Goal: Information Seeking & Learning: Learn about a topic

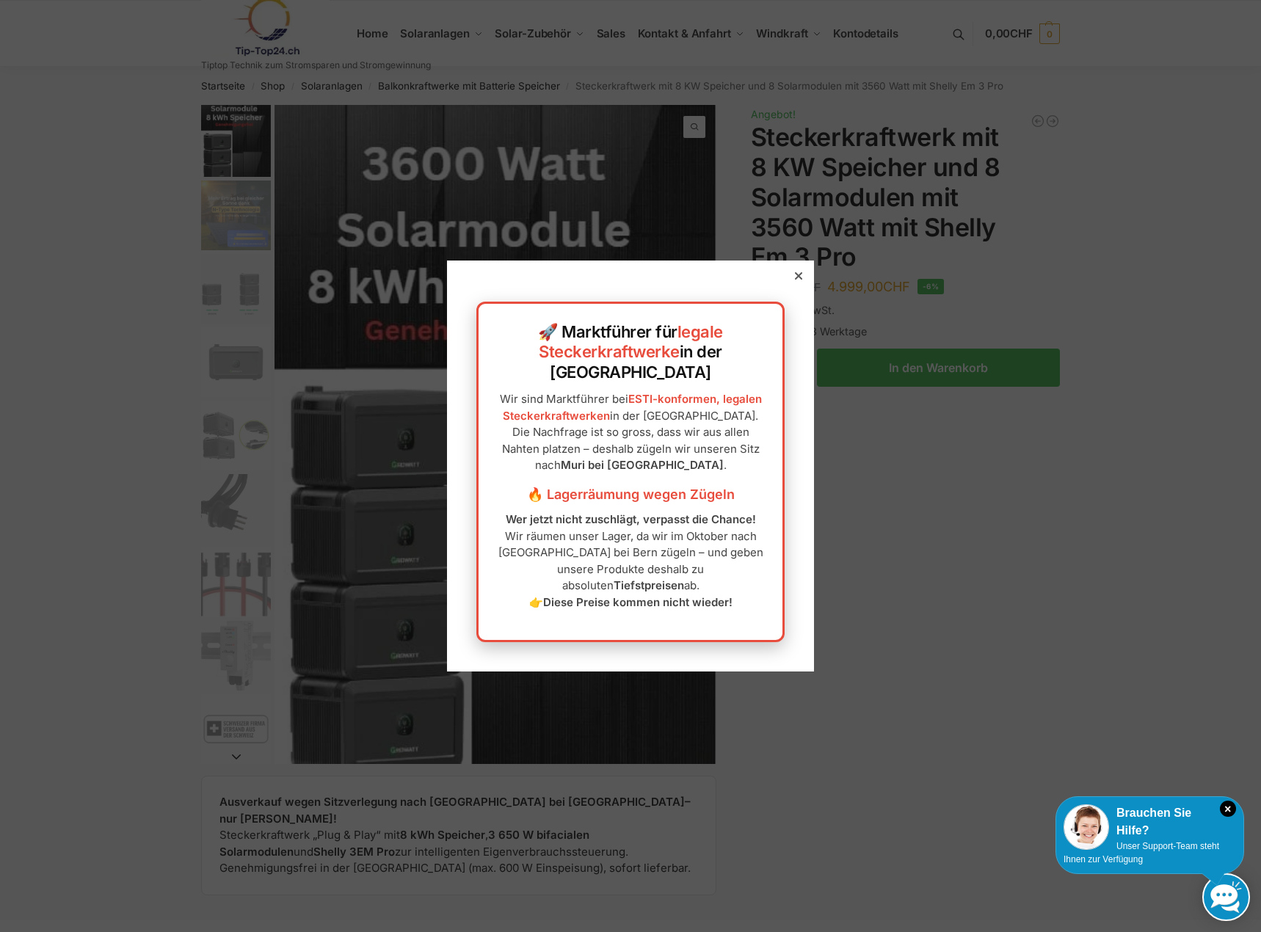
click at [795, 280] on icon at bounding box center [798, 275] width 7 height 7
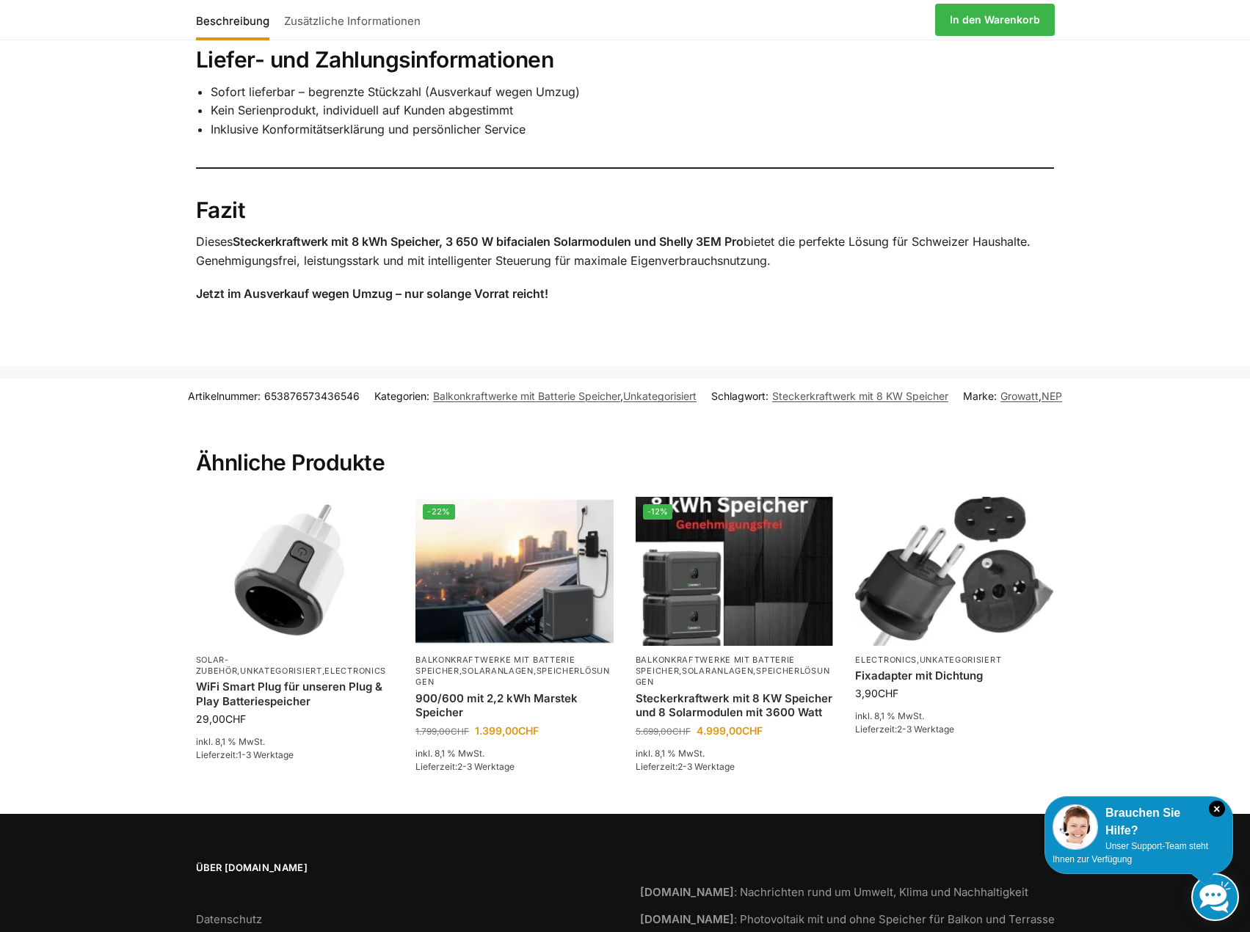
scroll to position [2340, 0]
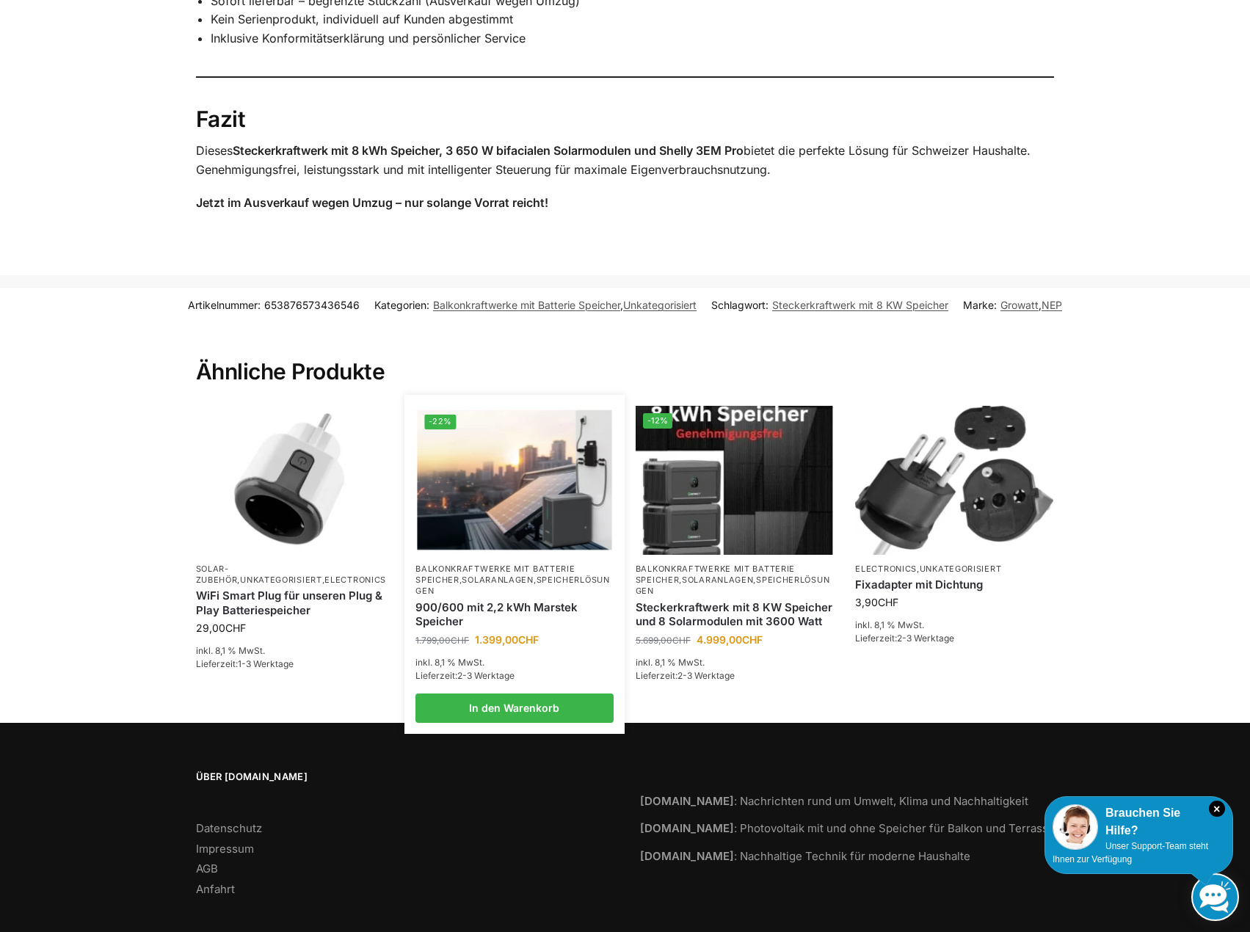
click at [521, 456] on img at bounding box center [515, 480] width 195 height 146
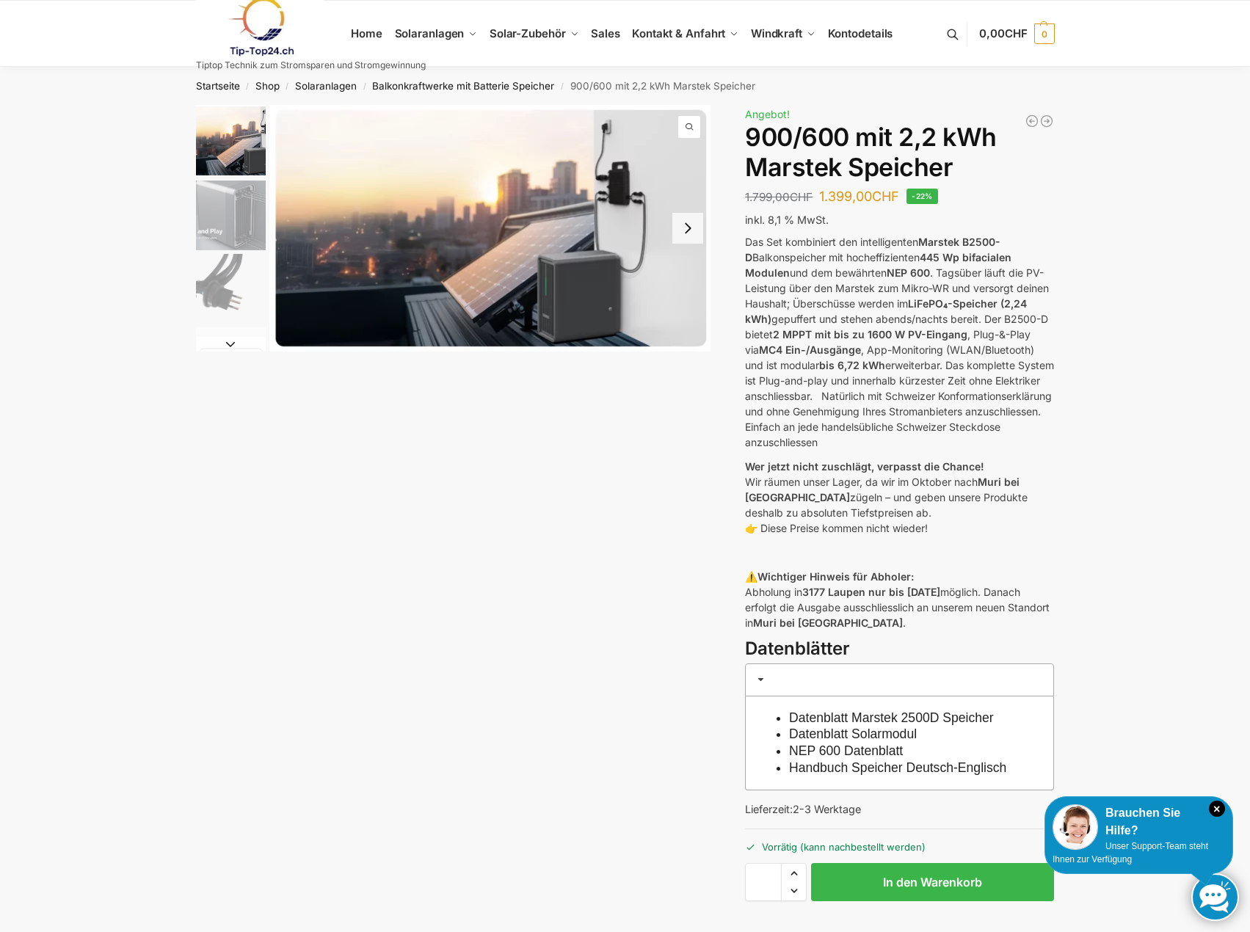
click at [240, 208] on img "2 / 8" at bounding box center [231, 216] width 70 height 70
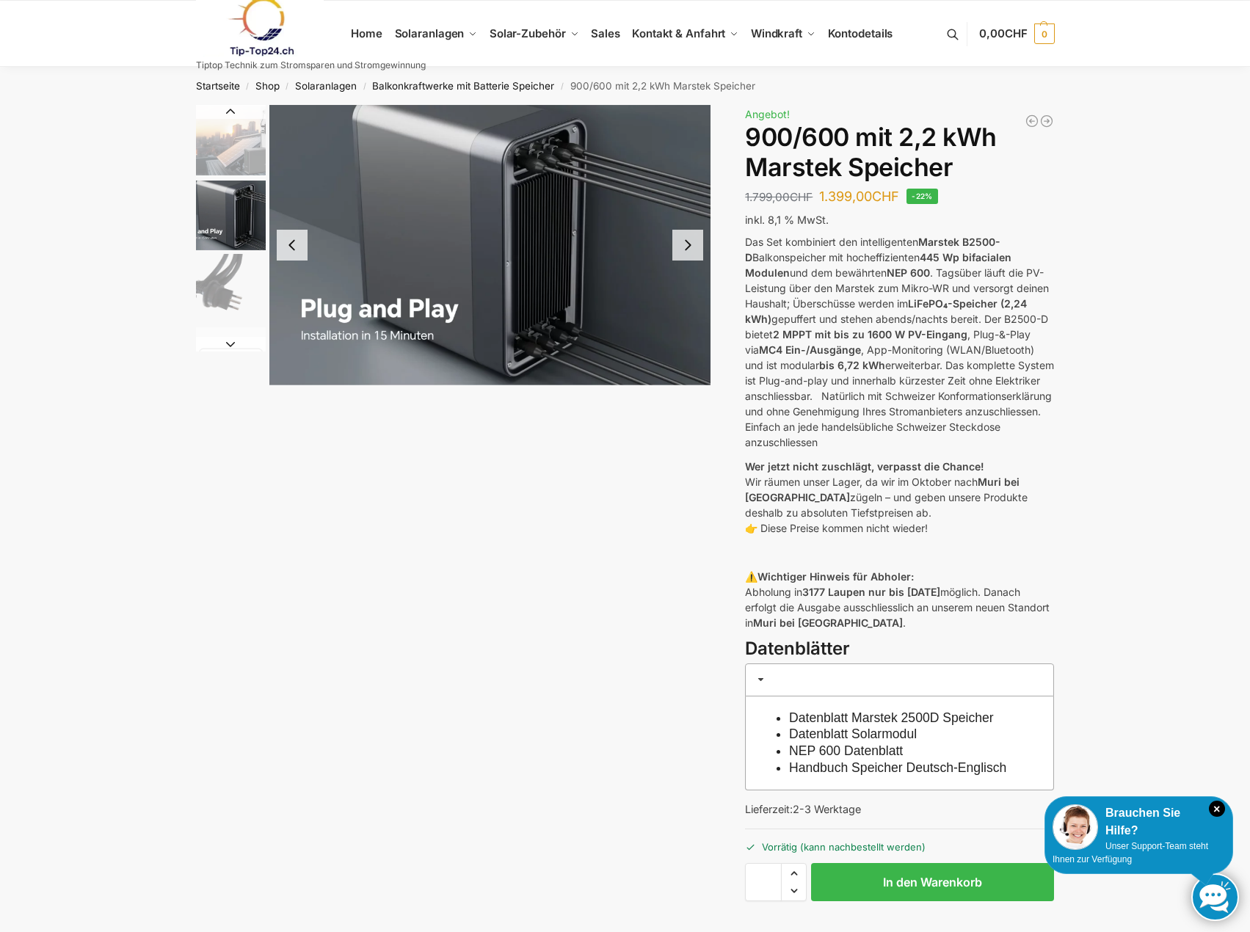
click at [233, 254] on img "3 / 8" at bounding box center [231, 289] width 70 height 70
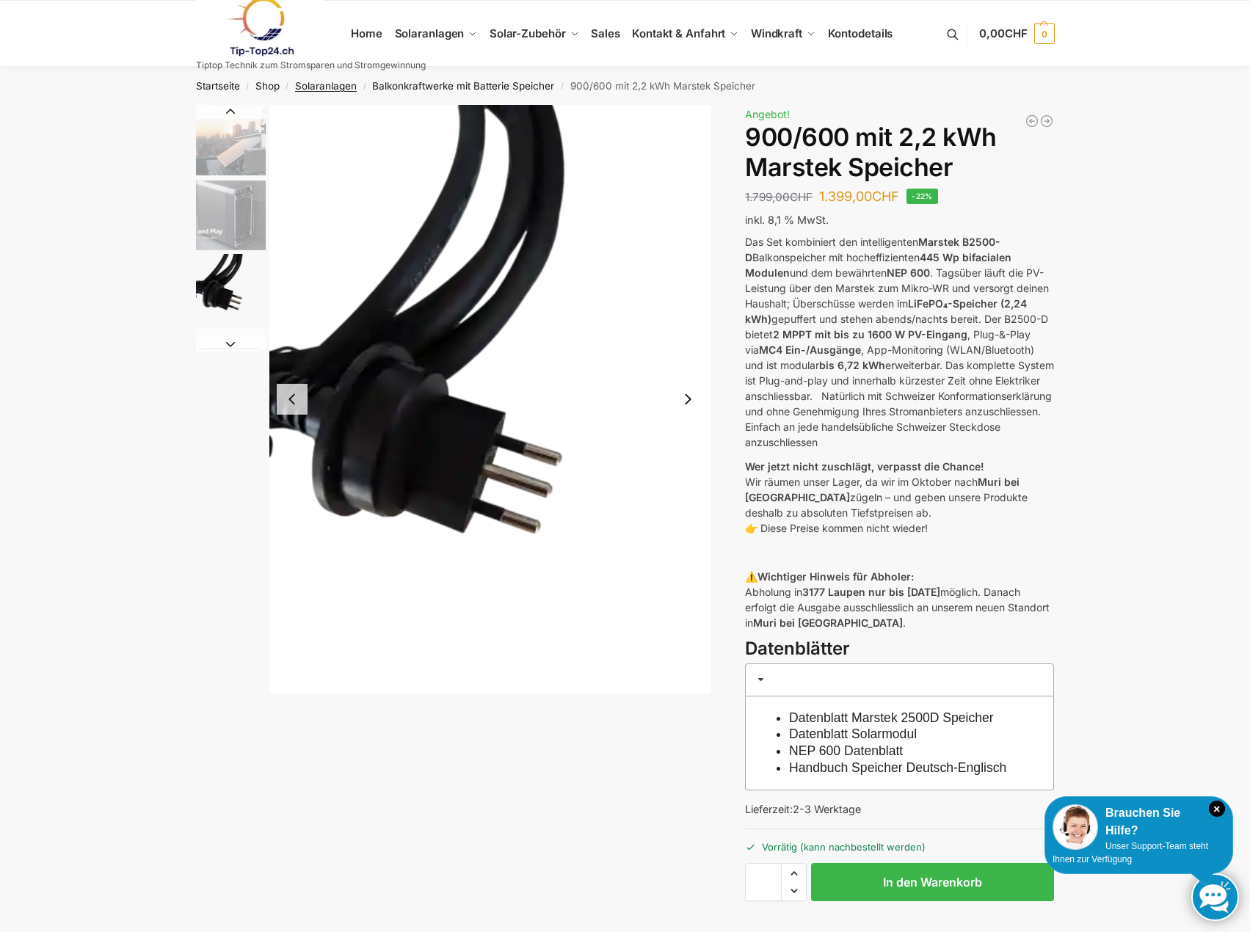
click at [305, 81] on link "Solaranlagen" at bounding box center [326, 86] width 62 height 12
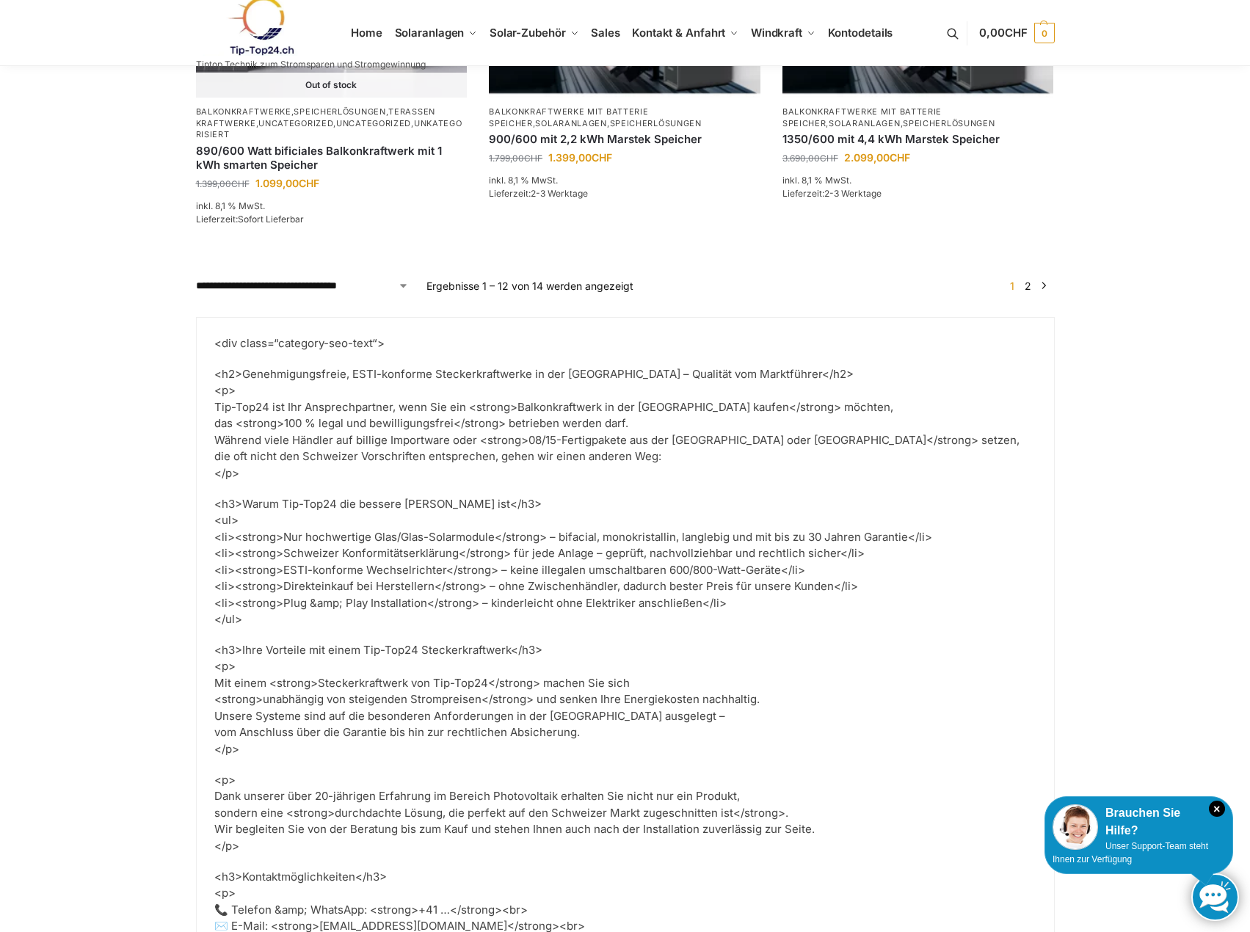
scroll to position [1740, 0]
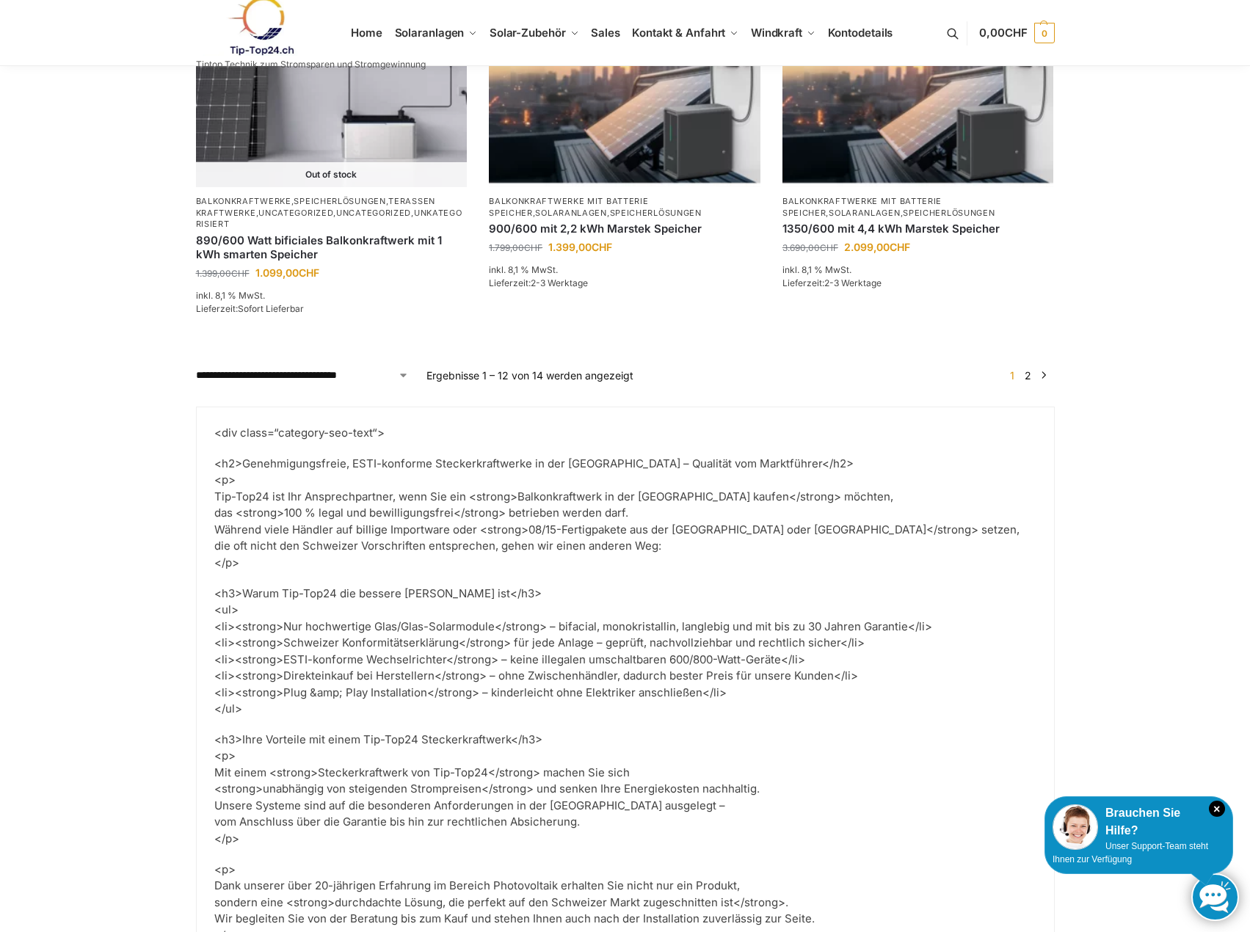
click at [1026, 369] on link "2" at bounding box center [1028, 375] width 14 height 12
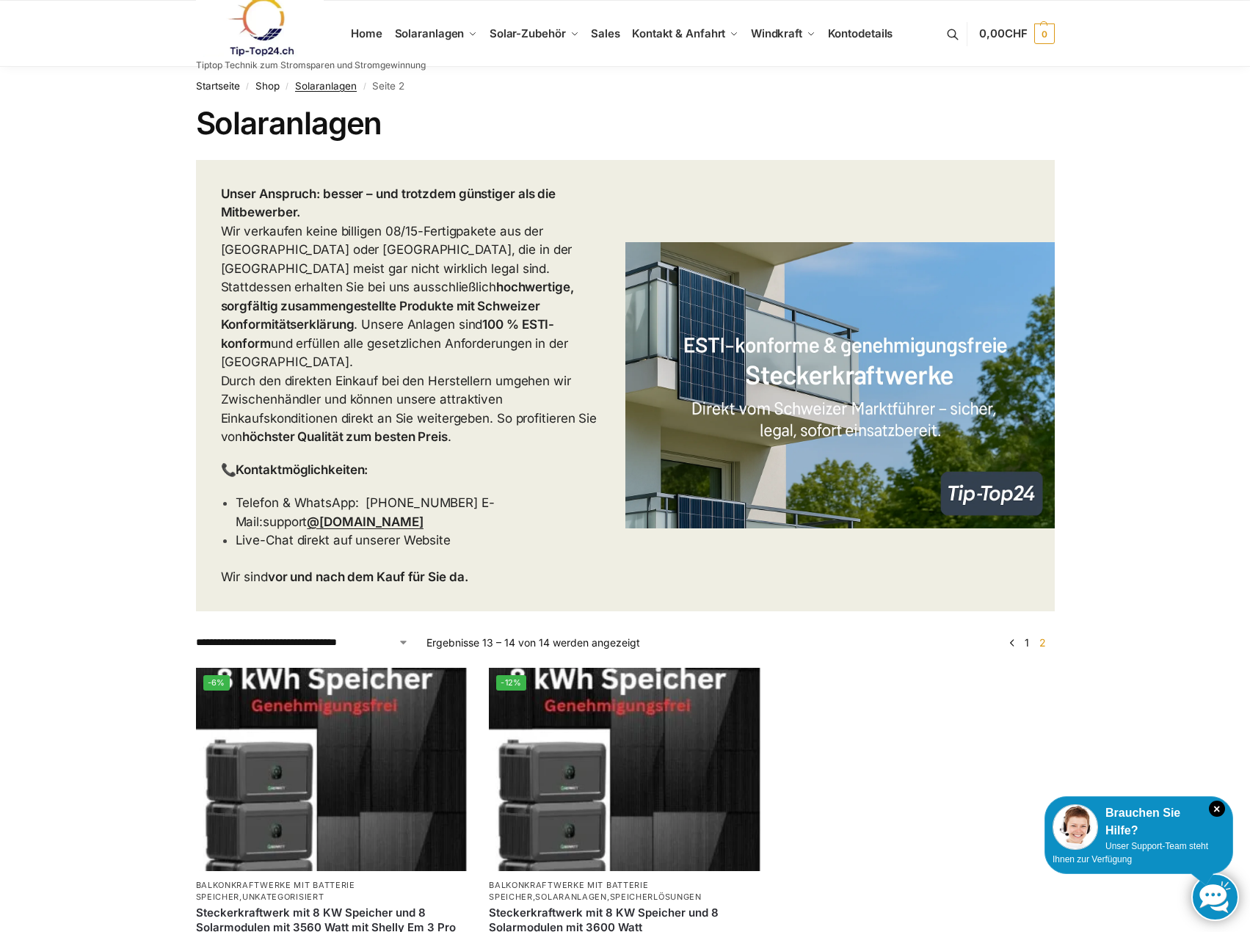
click at [342, 82] on link "Solaranlagen" at bounding box center [326, 86] width 62 height 12
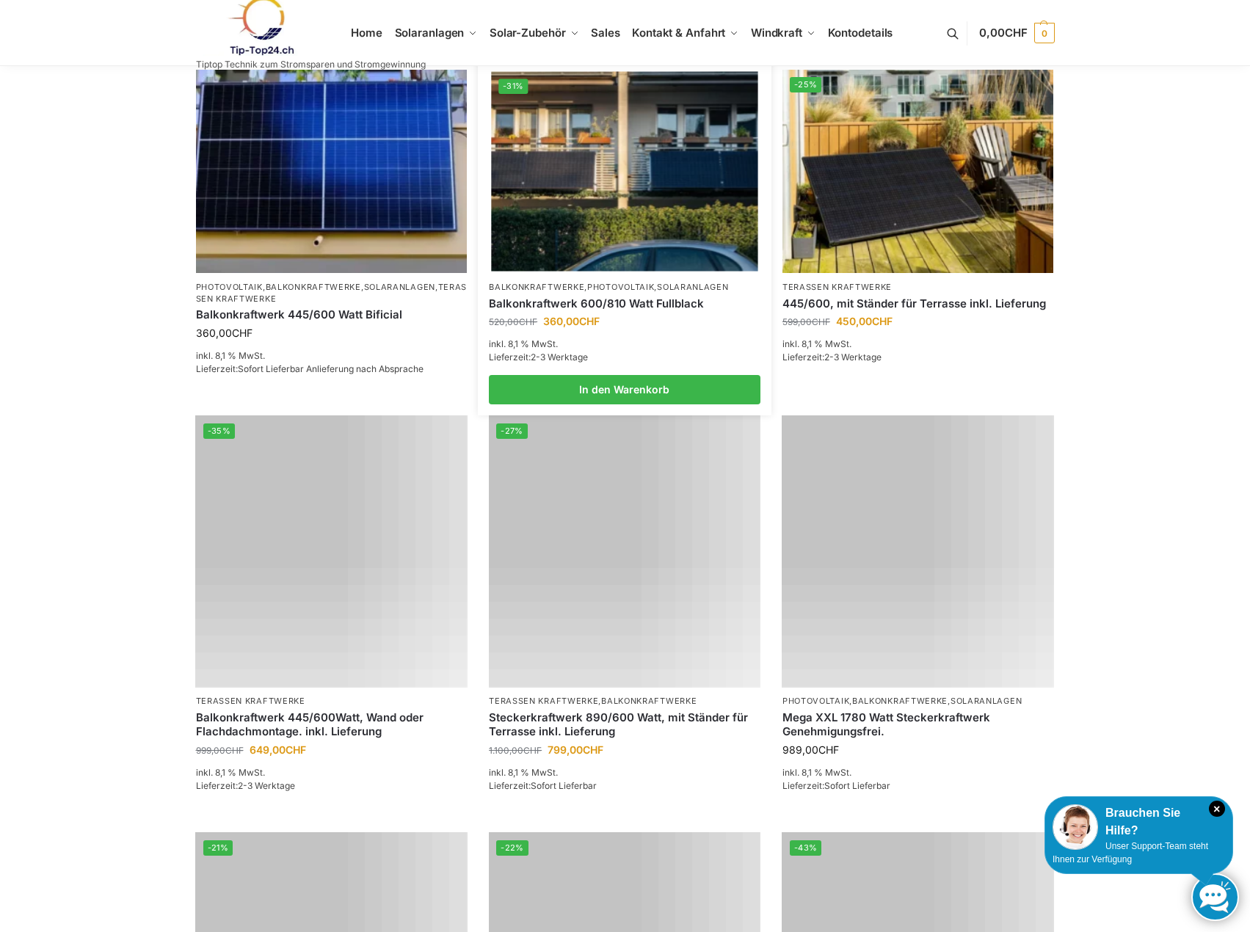
scroll to position [1174, 0]
